Goal: Task Accomplishment & Management: Use online tool/utility

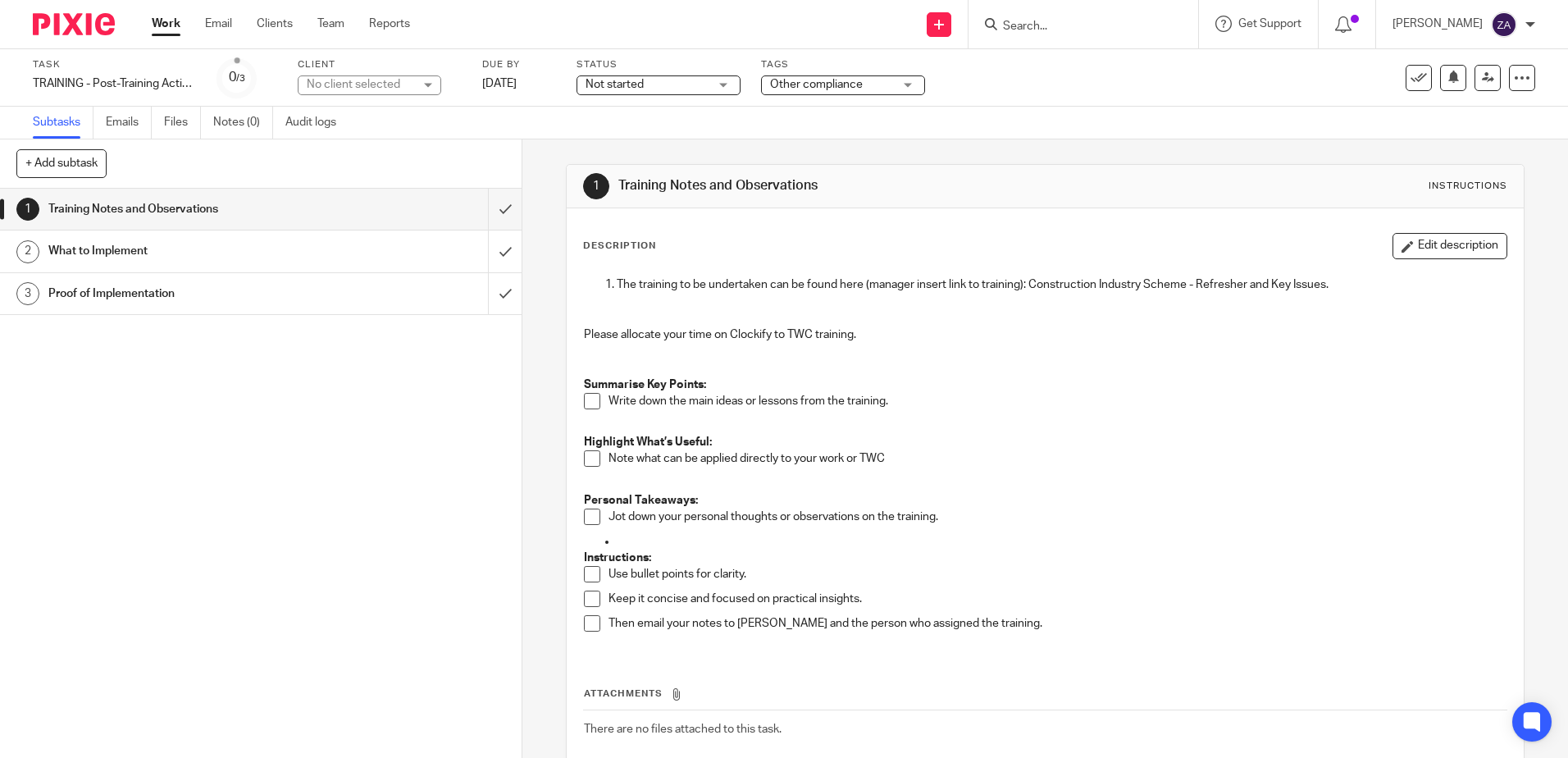
scroll to position [94, 0]
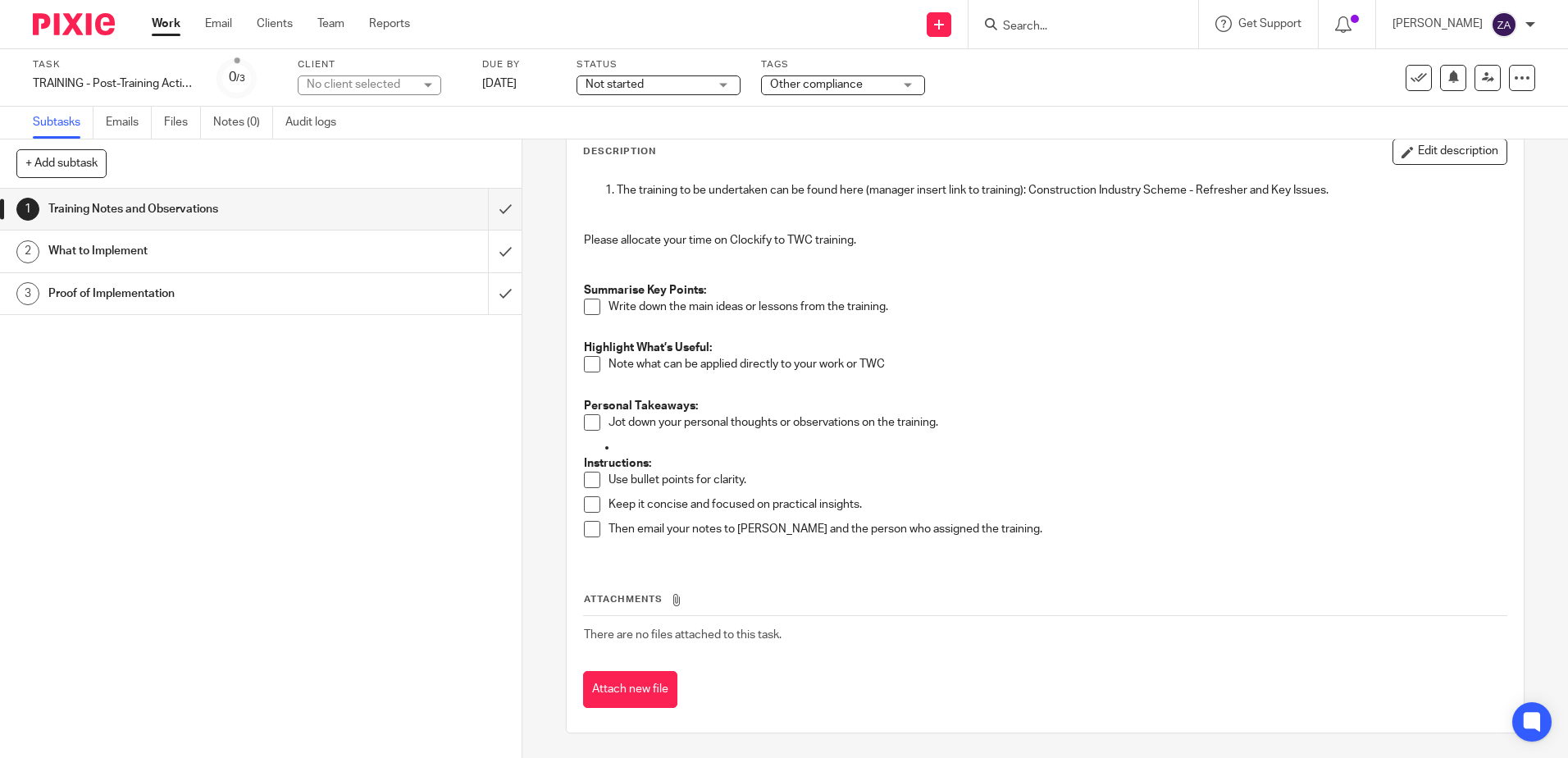
click at [163, 25] on link "Work" at bounding box center [166, 23] width 29 height 16
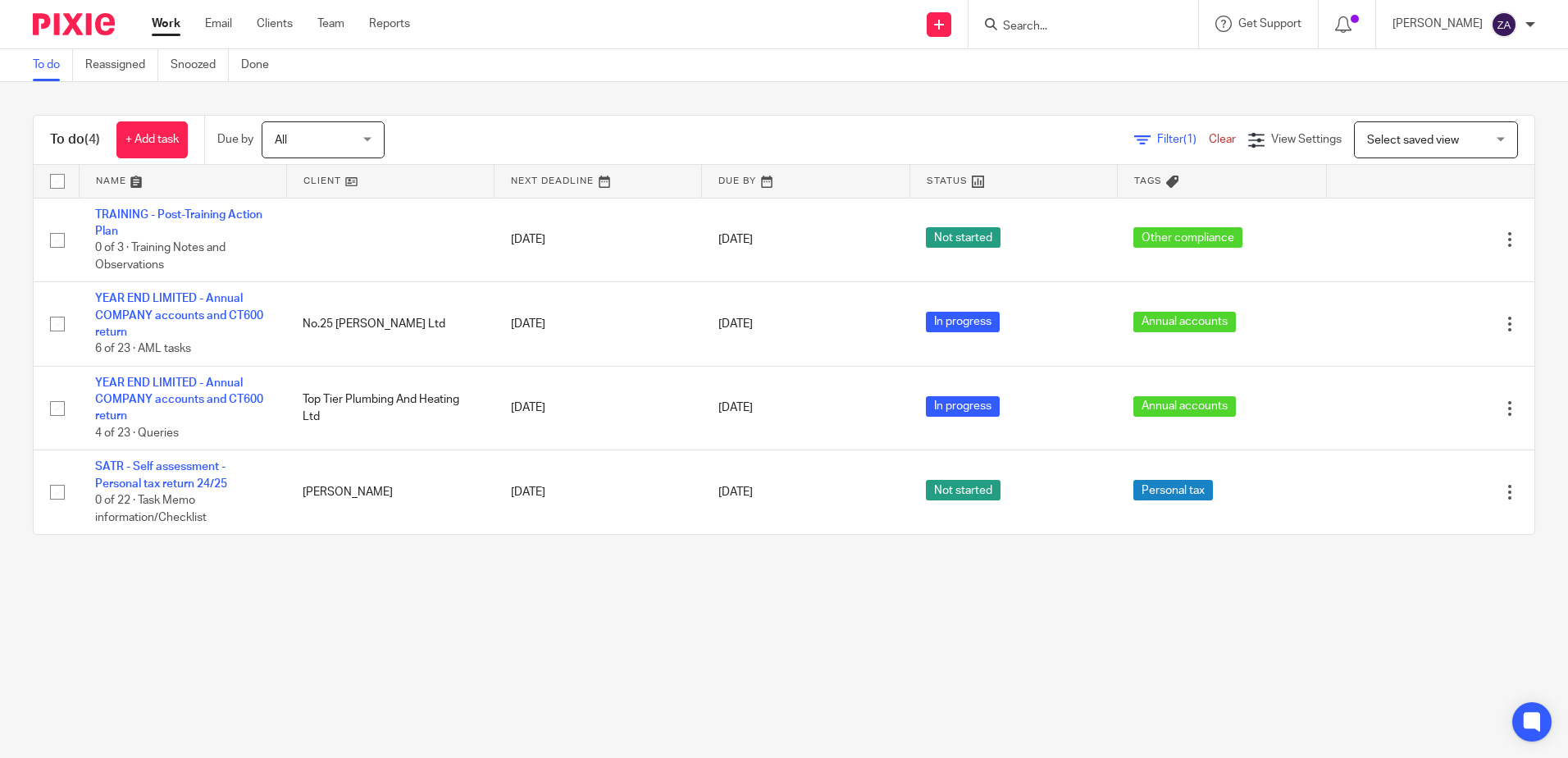
click at [623, 663] on main "To do Reassigned Snoozed Done To do (4) + Add task Due by All All [DATE] [DATE]…" at bounding box center [784, 379] width 1568 height 758
click at [385, 694] on main "To do Reassigned Snoozed Done To do (4) + Add task Due by All All Today Tomorro…" at bounding box center [784, 379] width 1568 height 758
click at [120, 49] on link "Reassigned" at bounding box center [122, 65] width 73 height 32
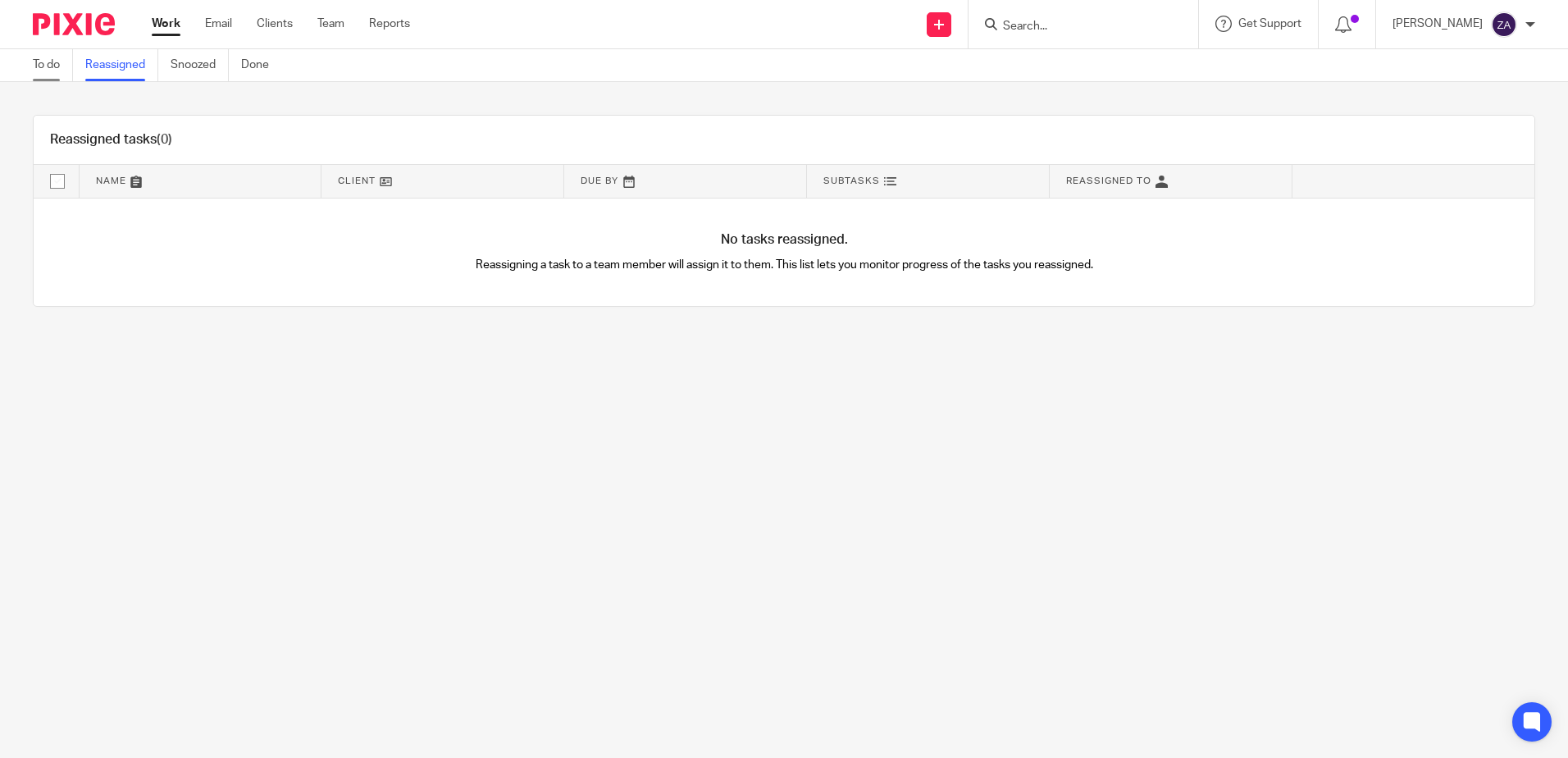
click at [44, 70] on link "To do" at bounding box center [53, 65] width 40 height 32
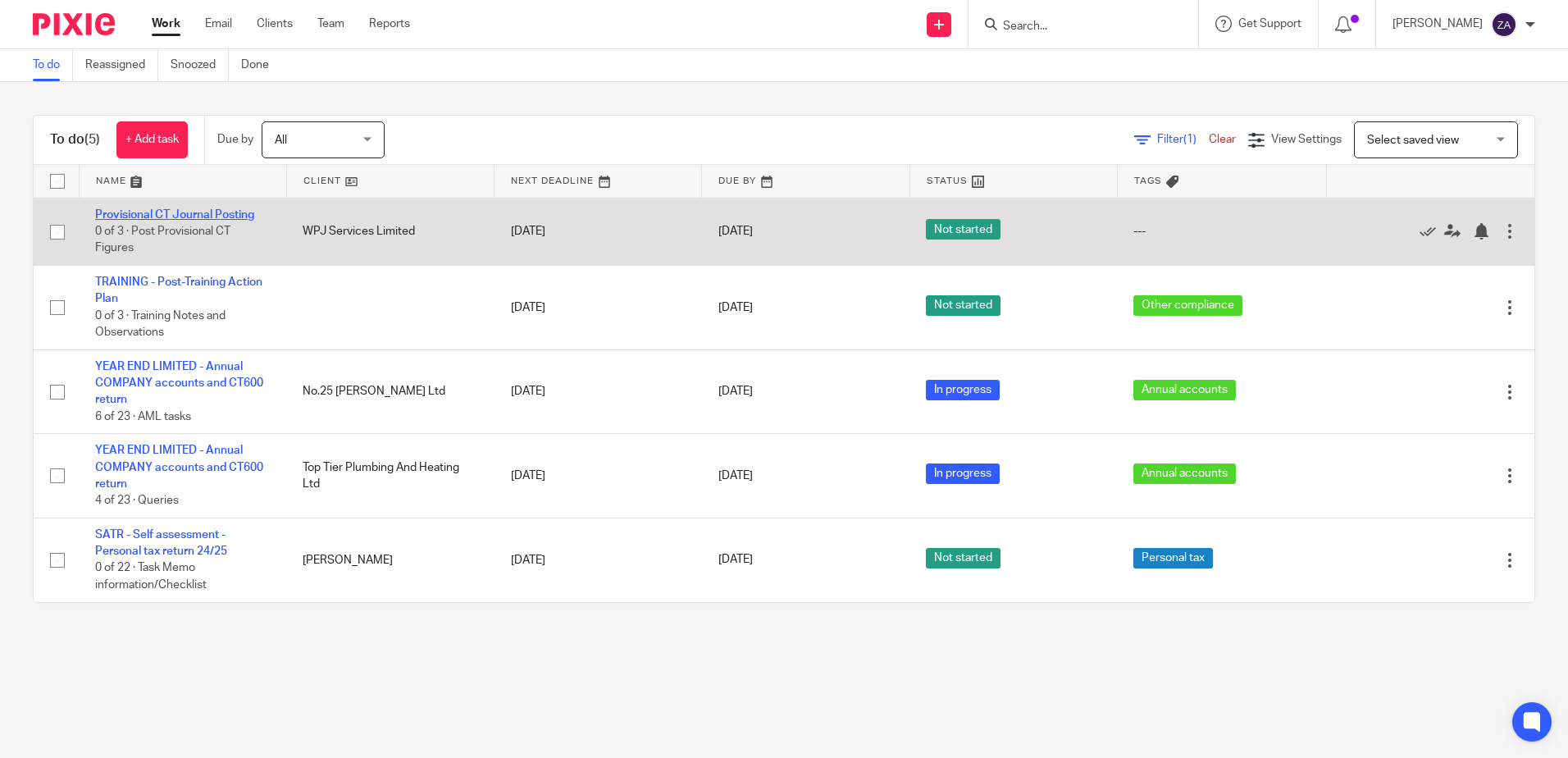
click at [217, 215] on link "Provisional CT Journal Posting" at bounding box center [175, 215] width 159 height 12
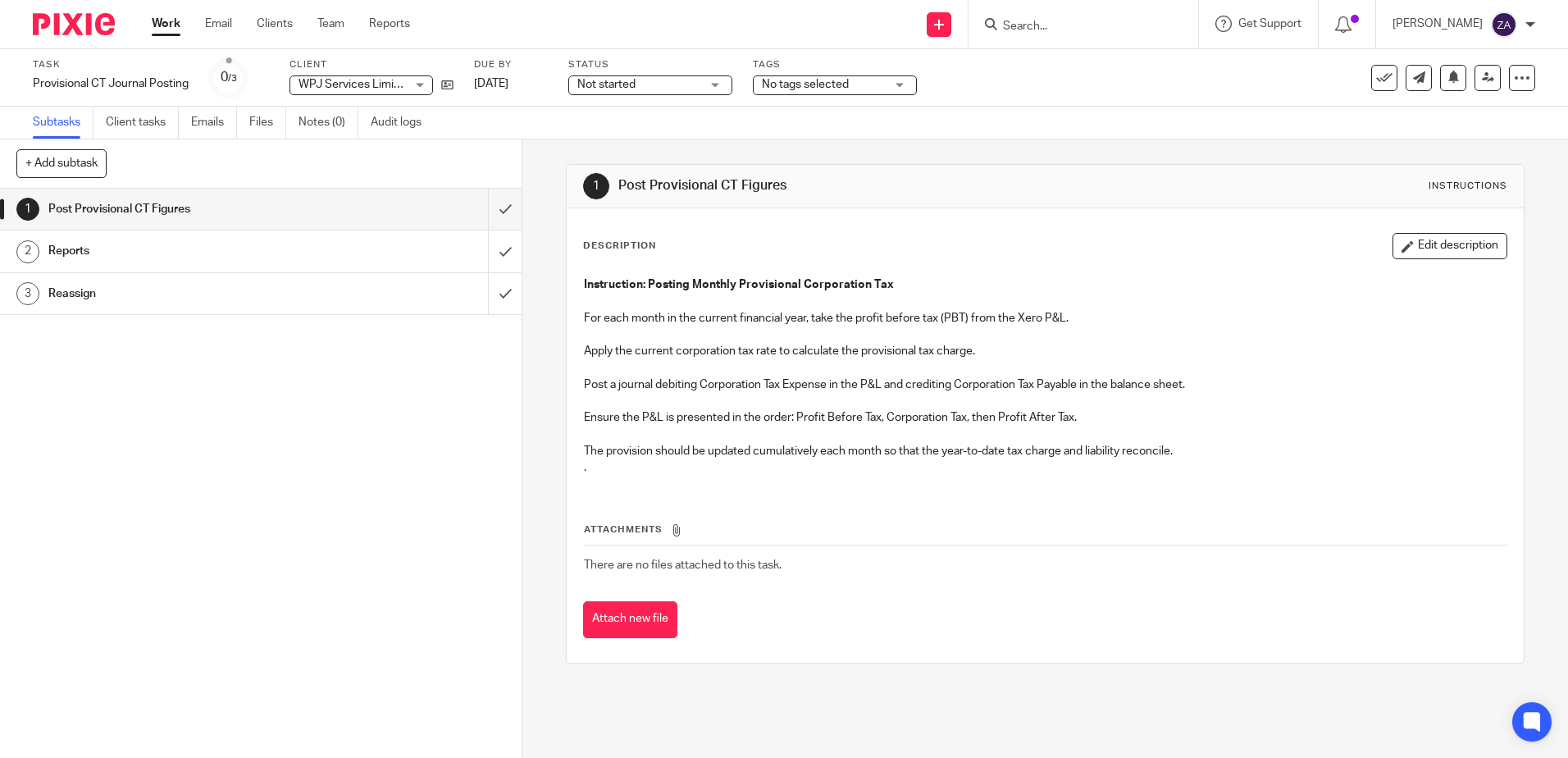
drag, startPoint x: 164, startPoint y: 242, endPoint x: 199, endPoint y: 266, distance: 42.4
click at [164, 242] on h1 "Reports" at bounding box center [189, 251] width 282 height 25
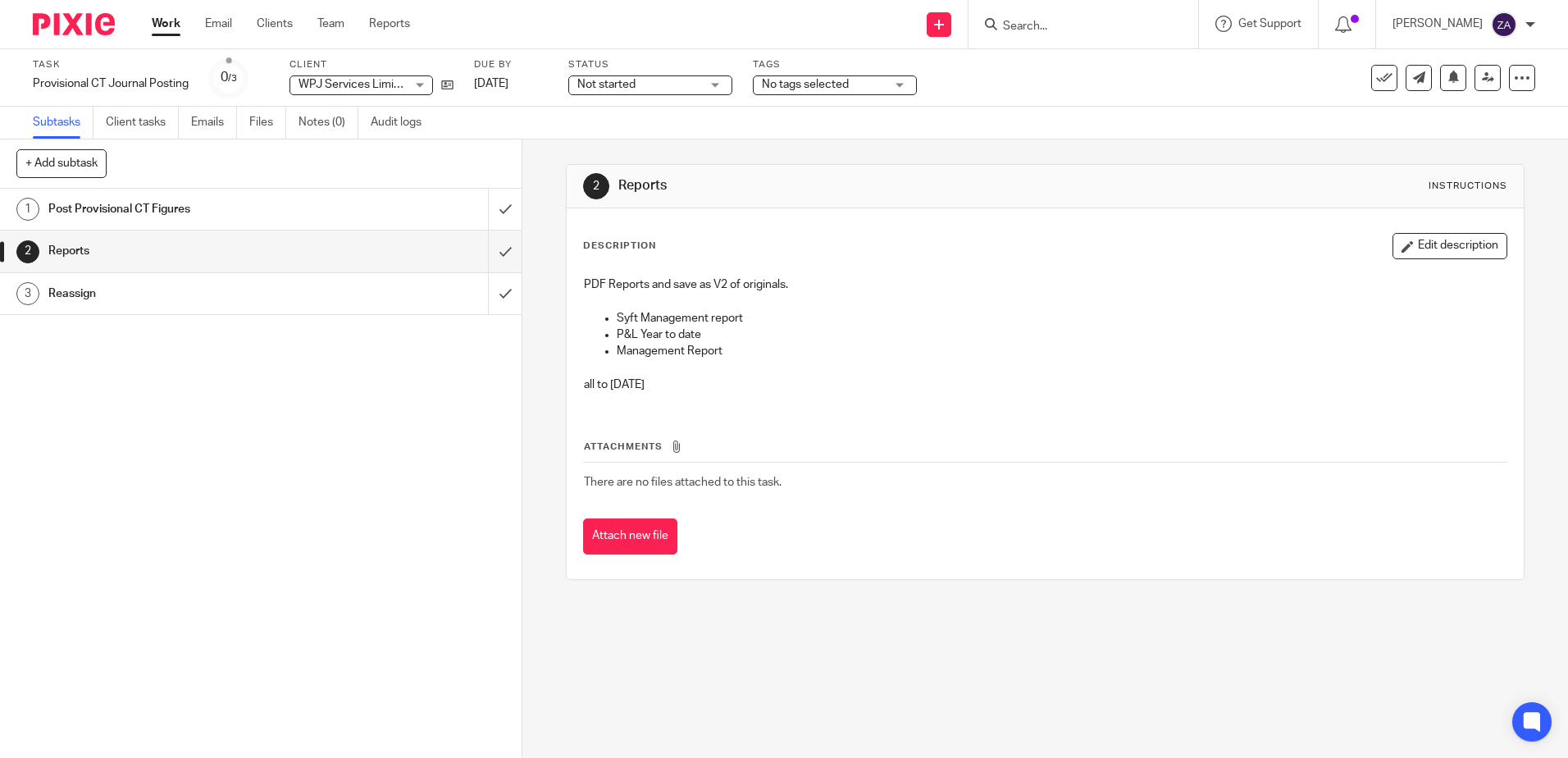
click at [148, 307] on link "3 Reassign" at bounding box center [244, 293] width 488 height 41
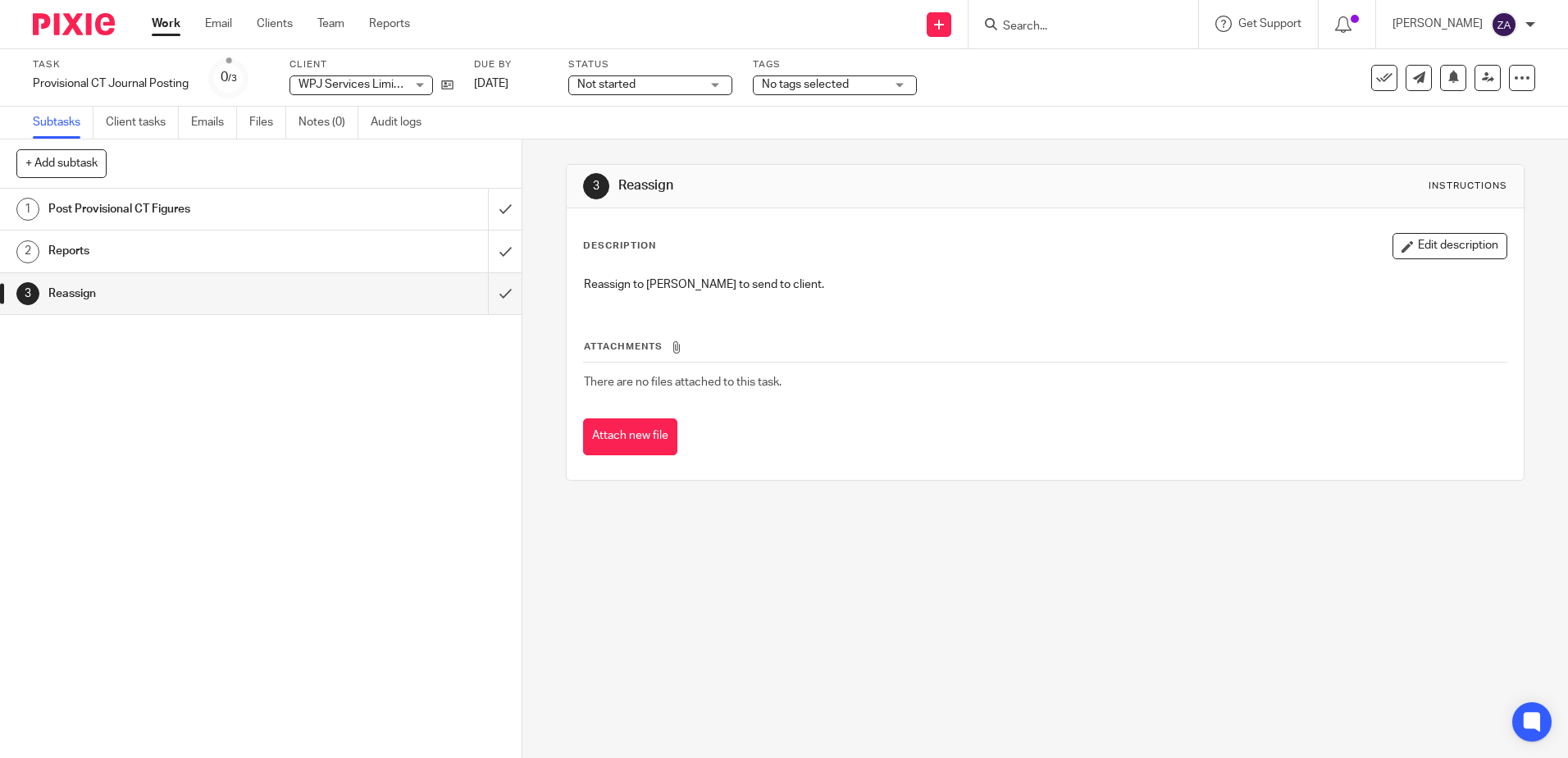
click at [153, 213] on h1 "Post Provisional CT Figures" at bounding box center [189, 209] width 282 height 25
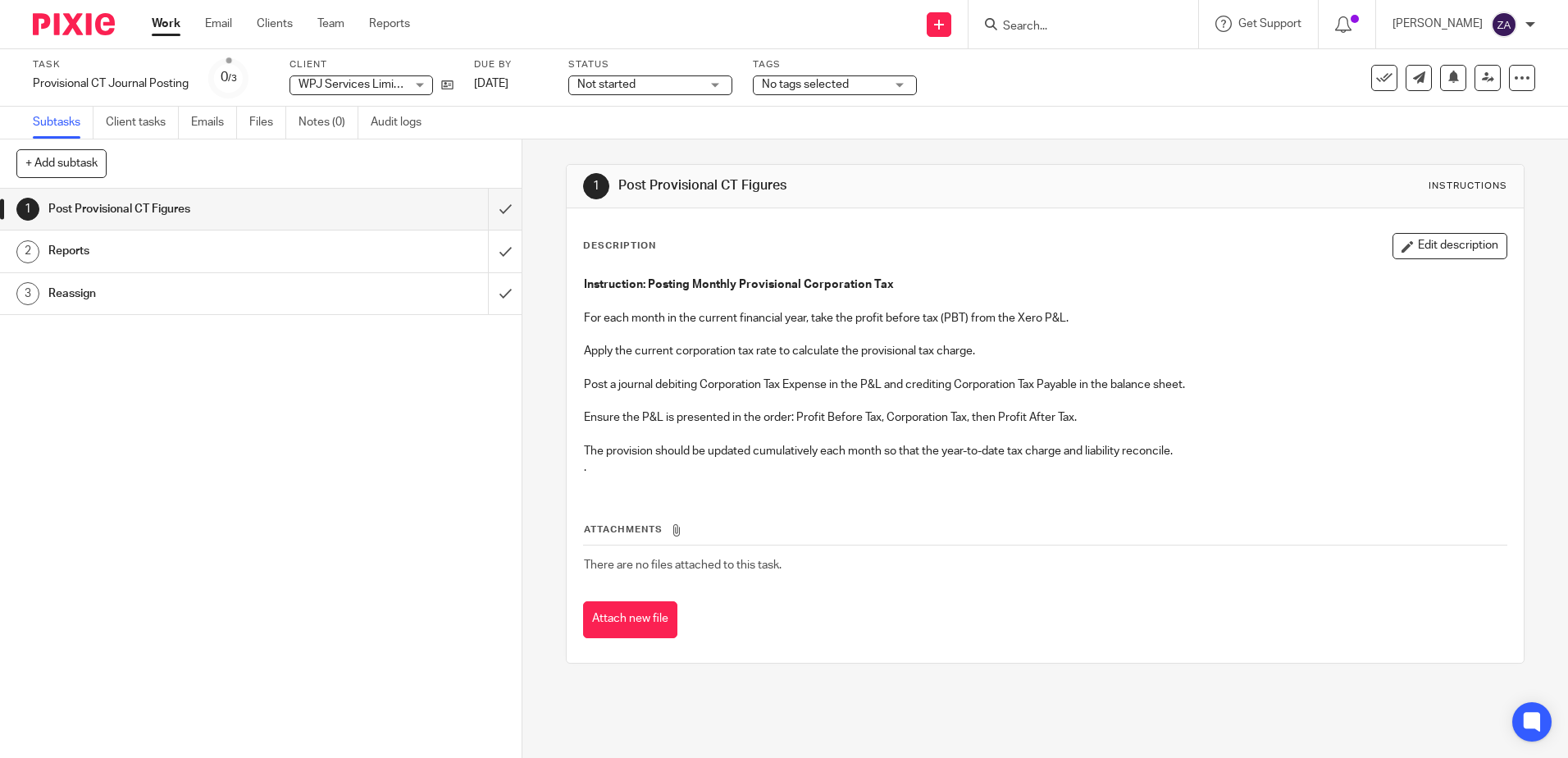
click at [223, 249] on h1 "Reports" at bounding box center [189, 251] width 282 height 25
